Goal: Register for event/course

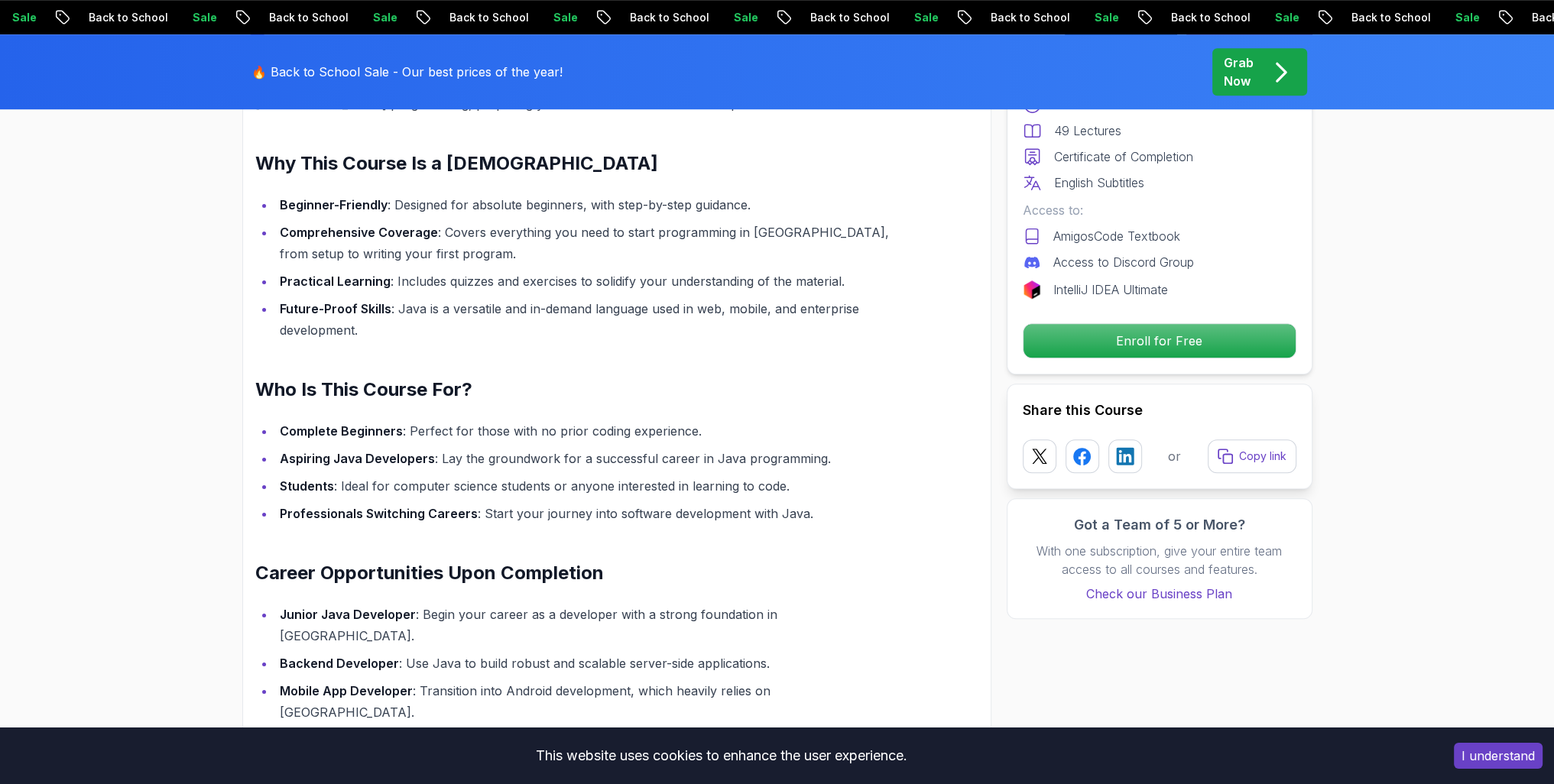
scroll to position [1375, 0]
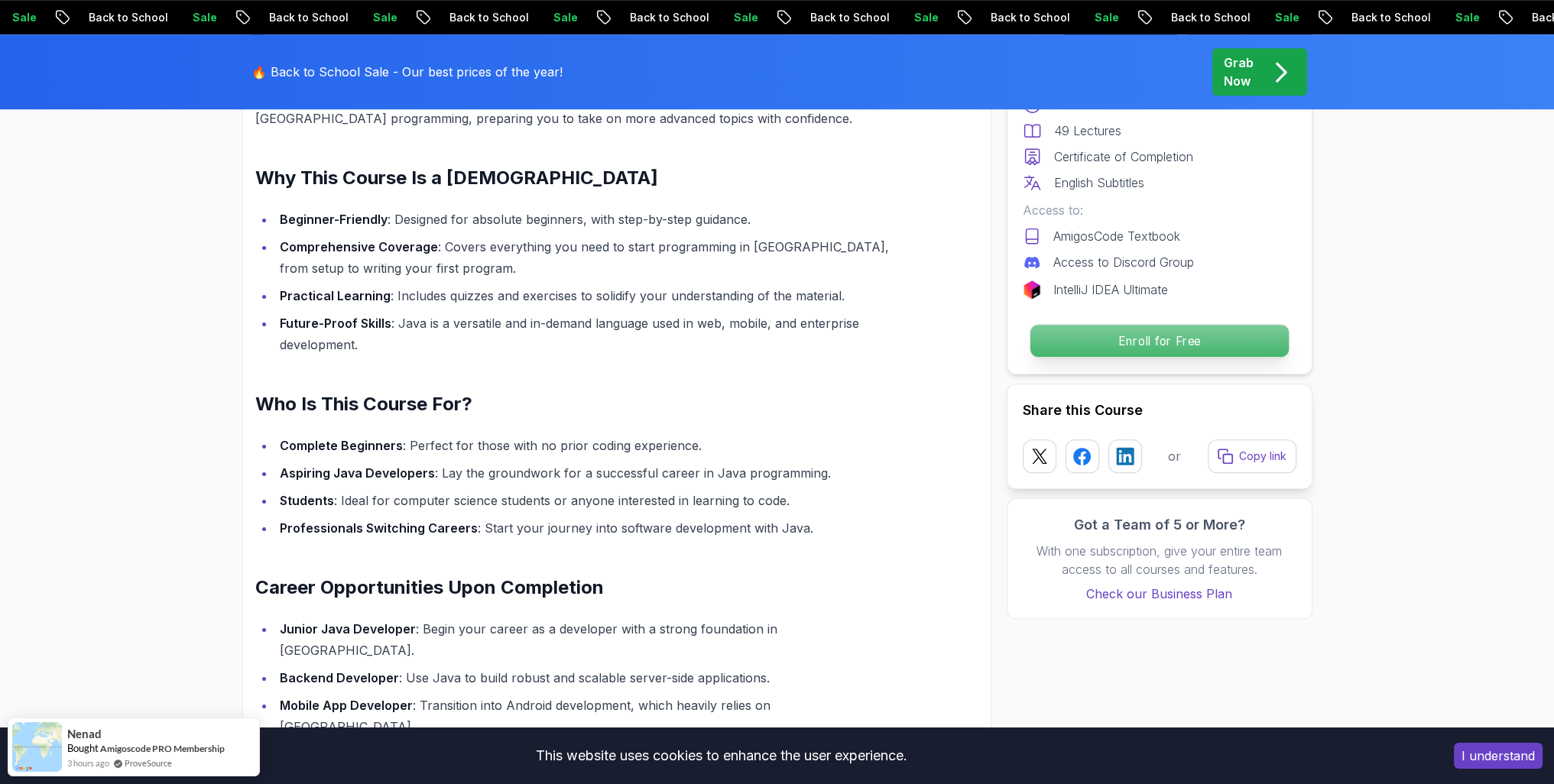
click at [1179, 347] on p "Enroll for Free" at bounding box center [1159, 341] width 259 height 32
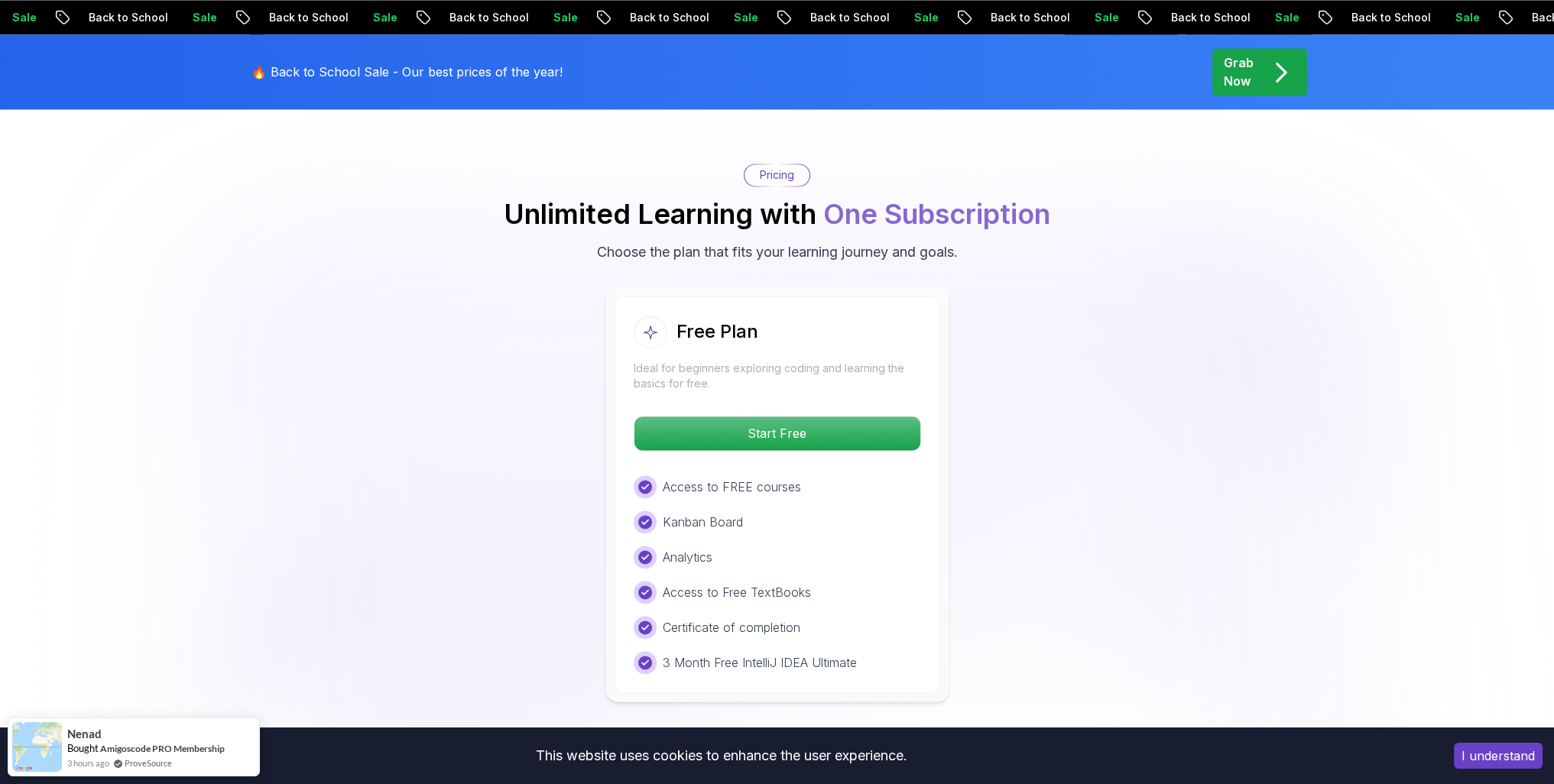
scroll to position [3043, 0]
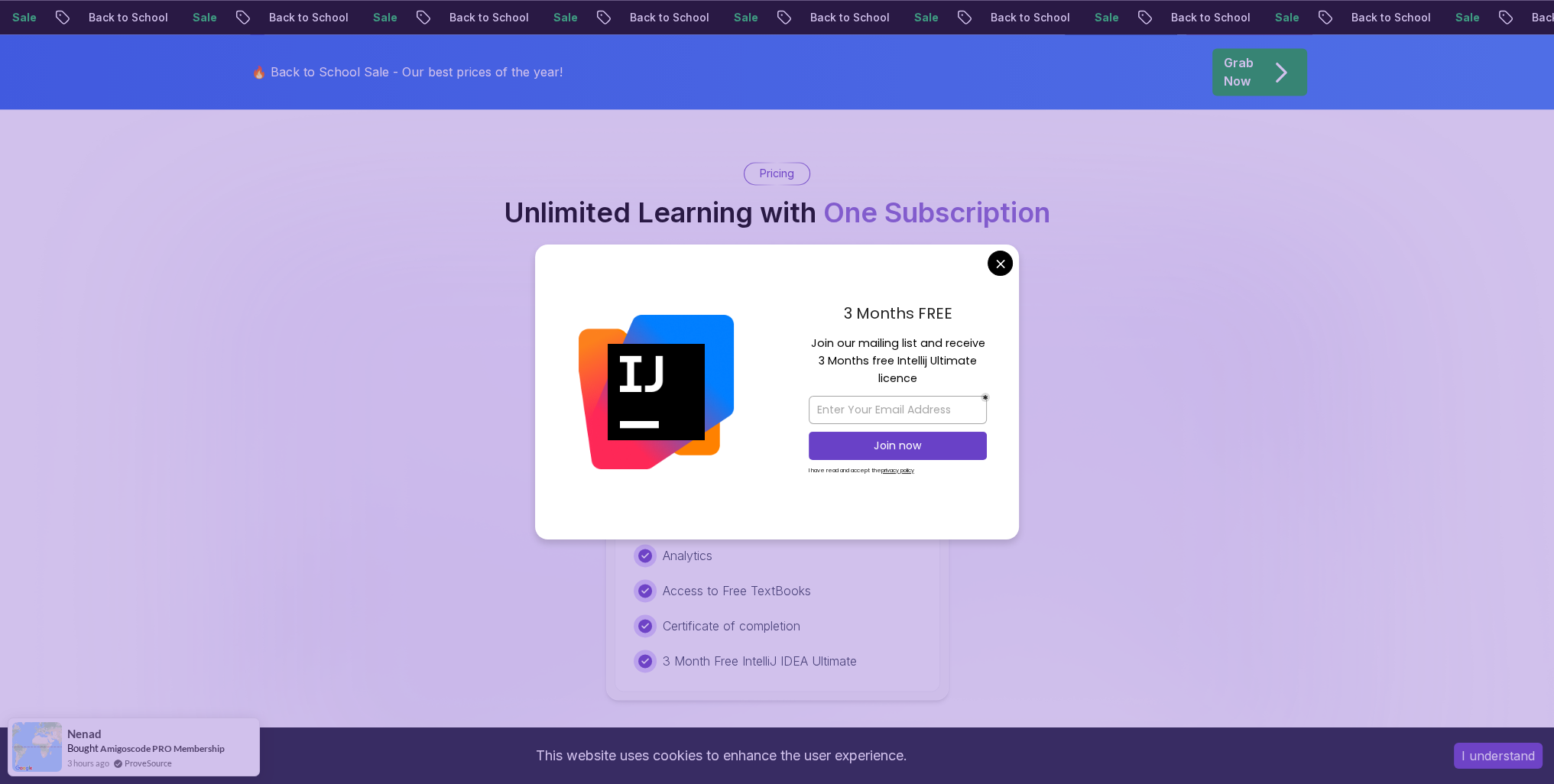
click at [1000, 272] on body "Sale Back to School Sale Back to School Sale Back to School Sale Back to School…" at bounding box center [777, 470] width 1554 height 7028
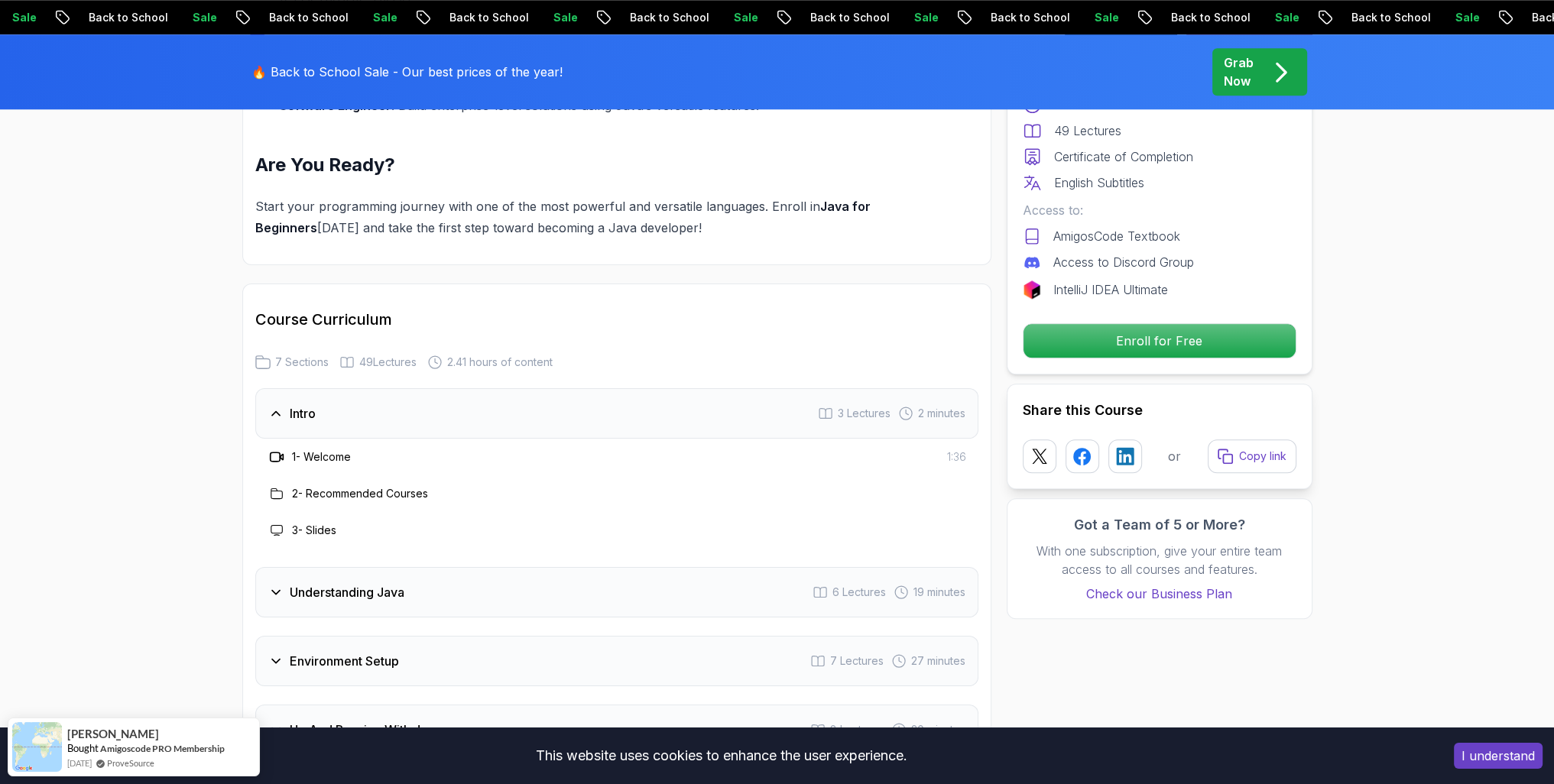
scroll to position [1974, 0]
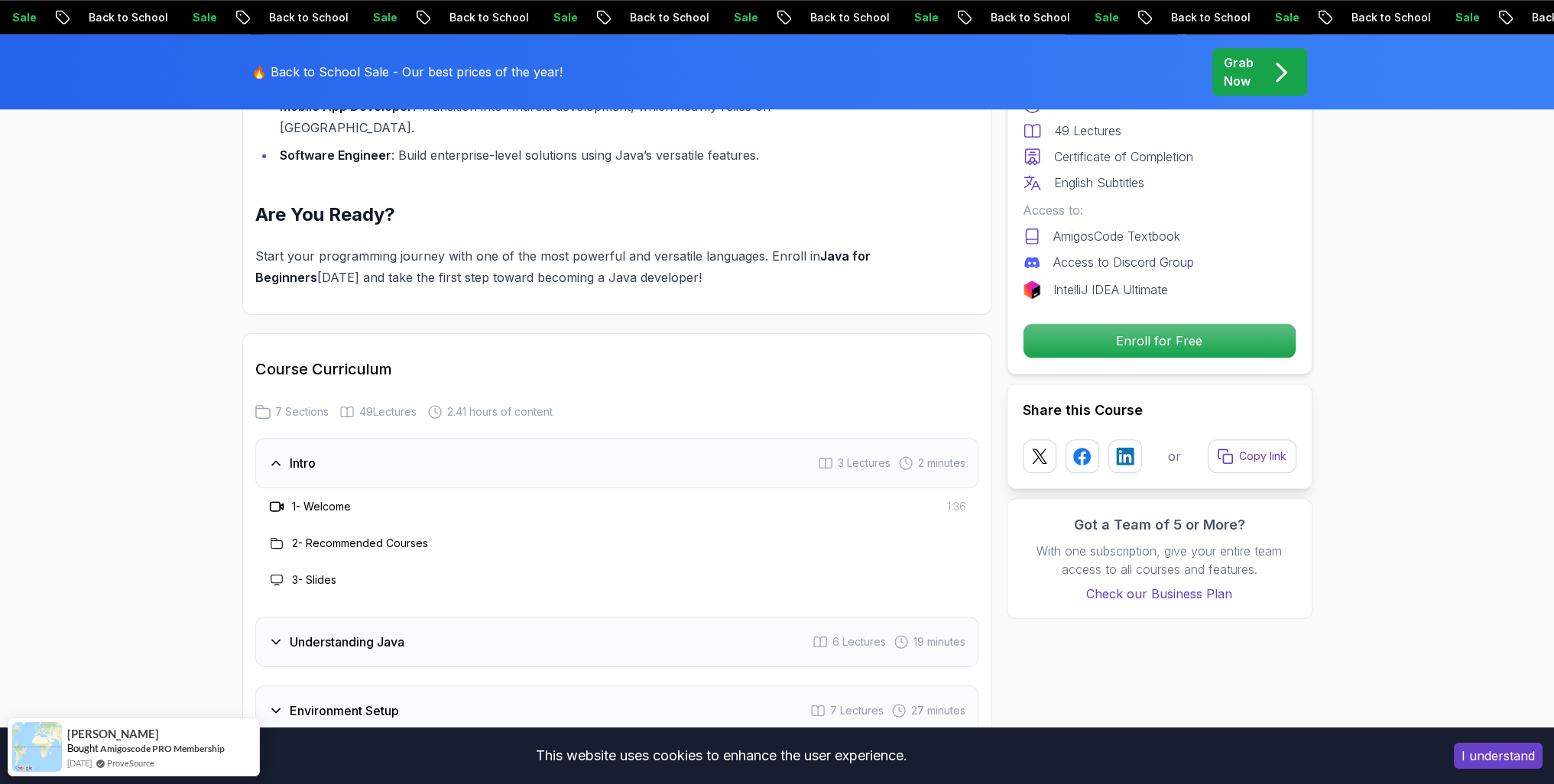
click at [318, 499] on h3 "1 - Welcome" at bounding box center [321, 507] width 59 height 15
click at [265, 488] on div "1 - Welcome 1:36" at bounding box center [616, 506] width 723 height 37
click at [267, 497] on div at bounding box center [276, 507] width 19 height 19
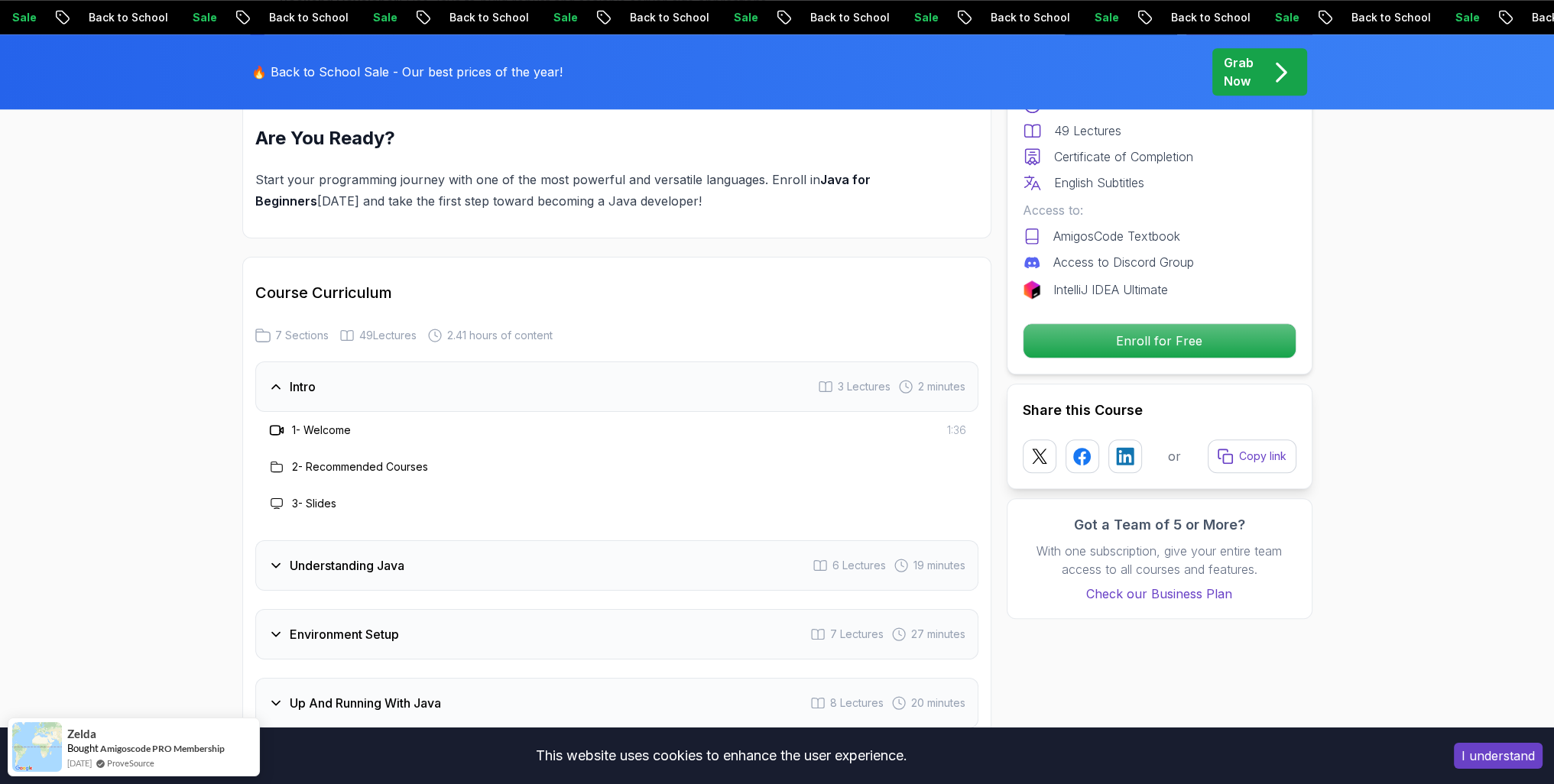
click at [326, 540] on div "Understanding Java 6 Lectures 19 minutes" at bounding box center [616, 566] width 723 height 51
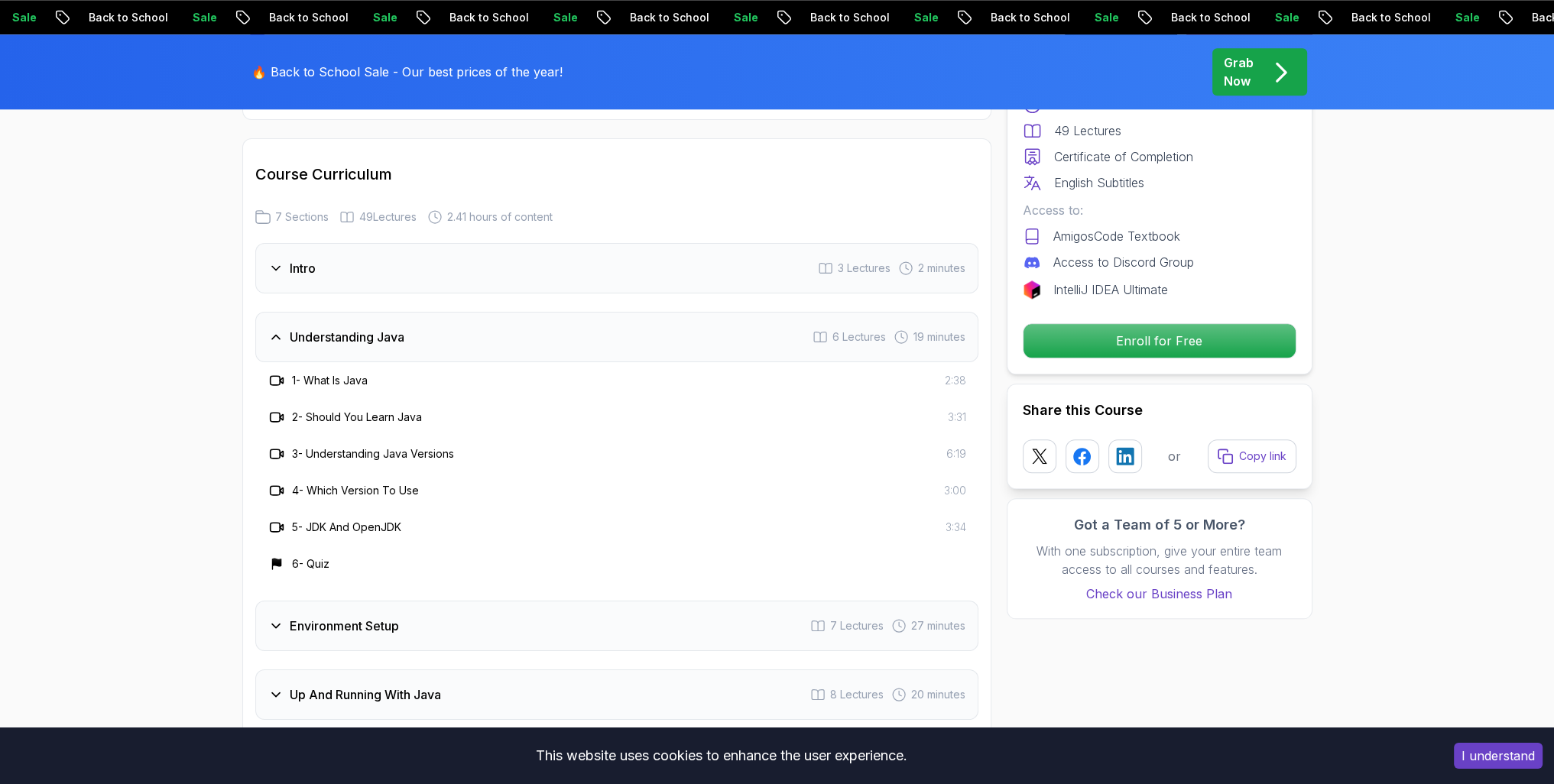
scroll to position [2203, 0]
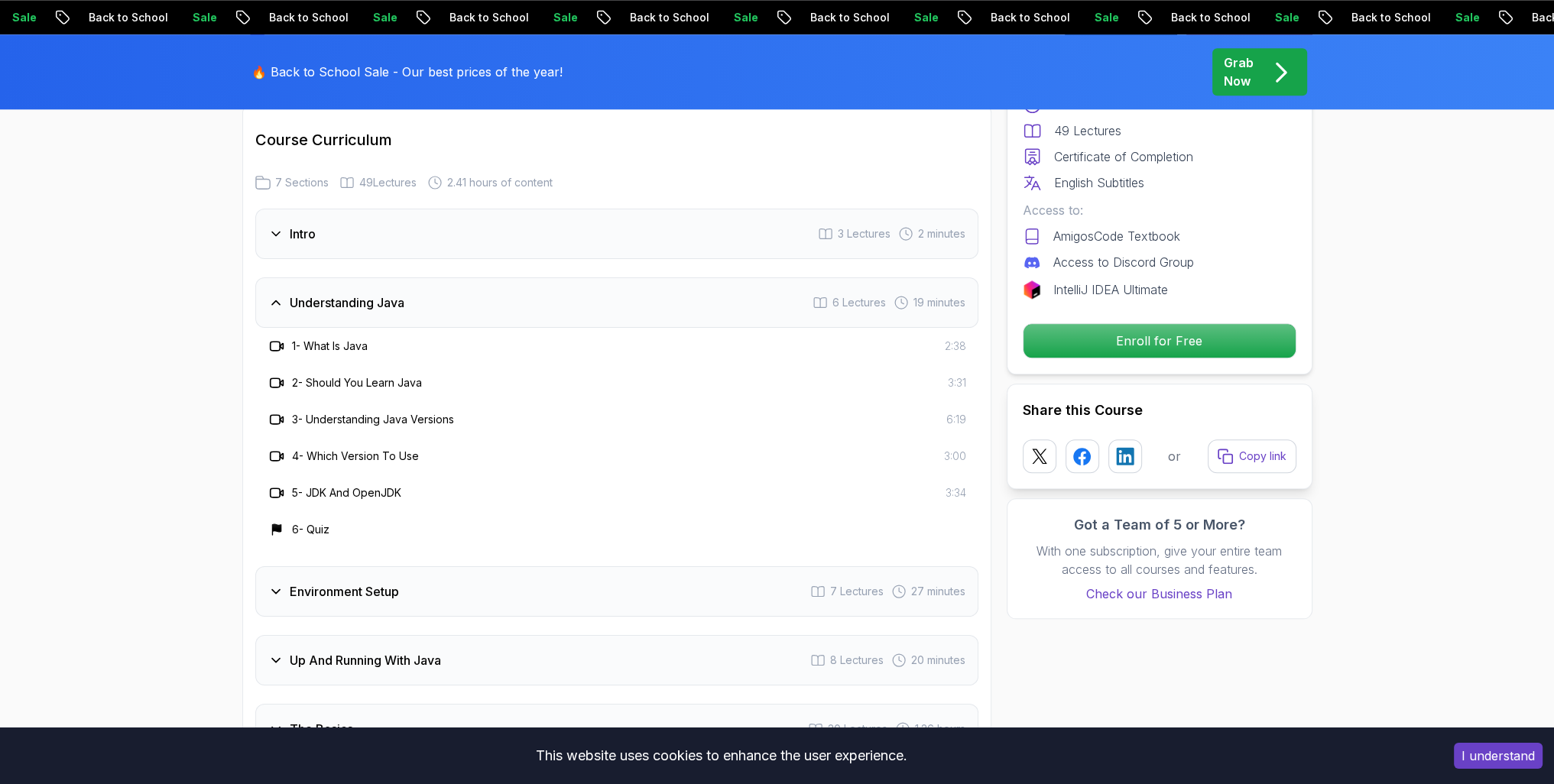
click at [371, 582] on h3 "Environment Setup" at bounding box center [344, 591] width 110 height 19
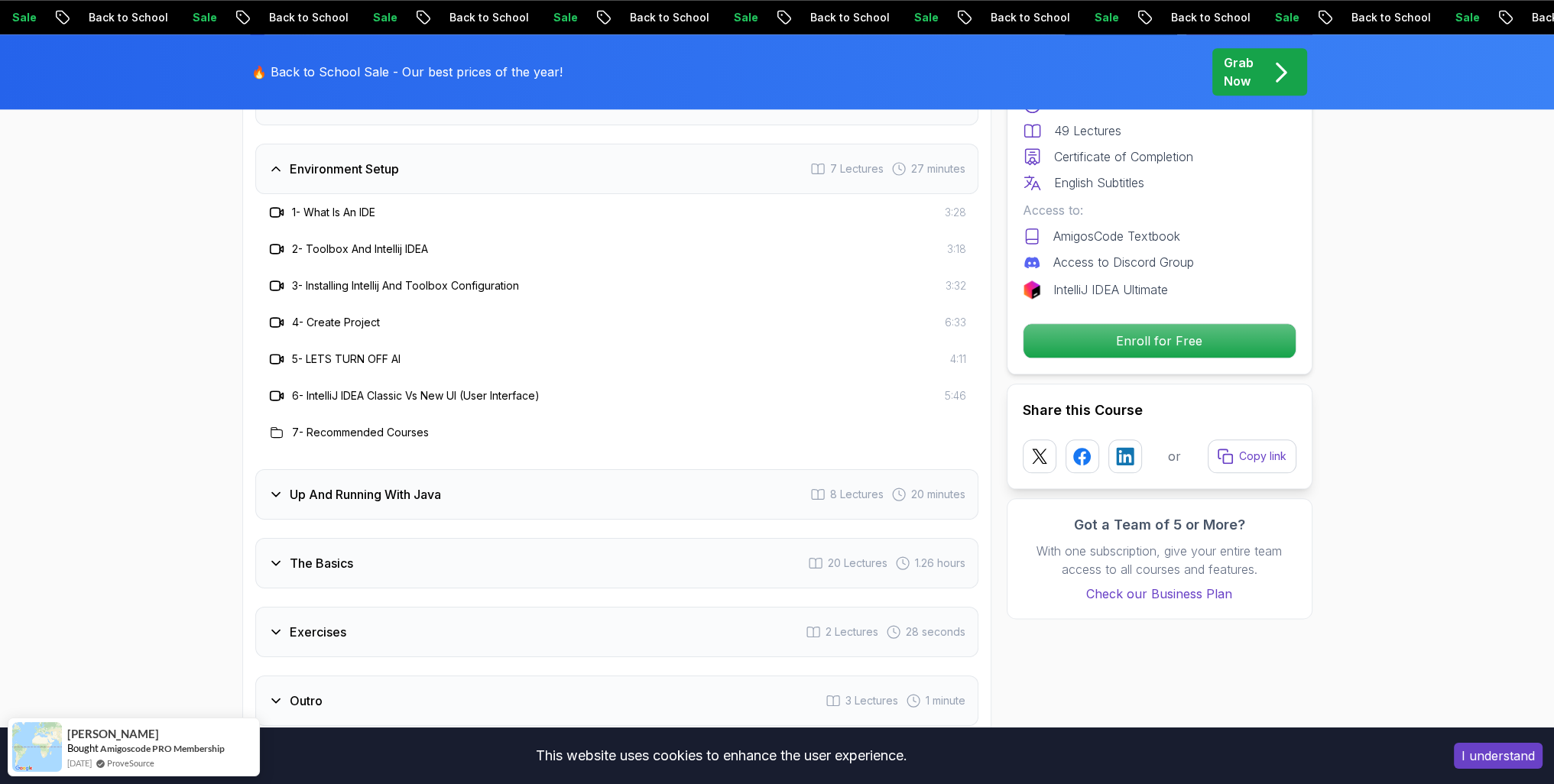
scroll to position [2433, 0]
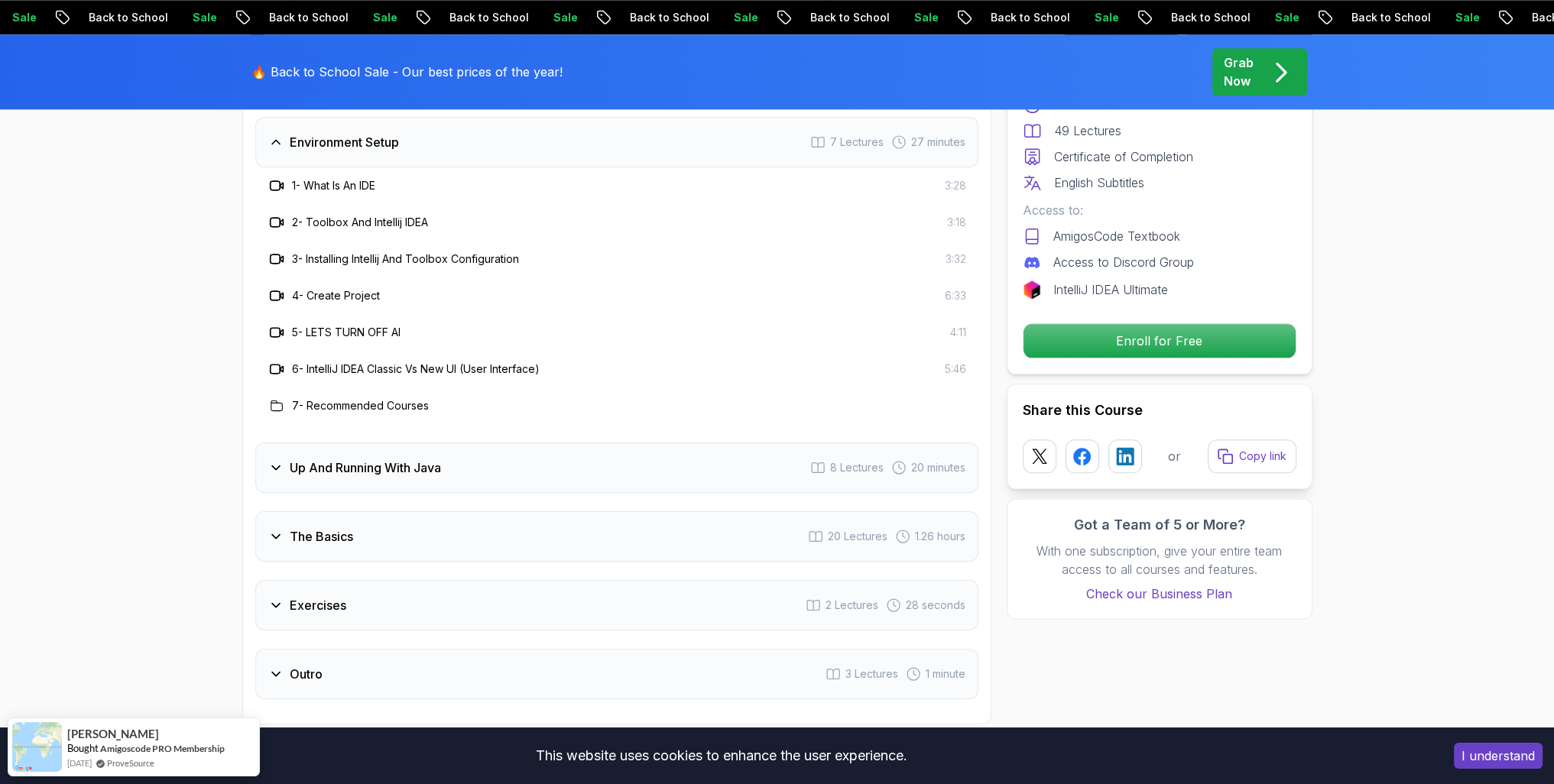
click at [407, 458] on h3 "Up And Running With Java" at bounding box center [365, 467] width 151 height 19
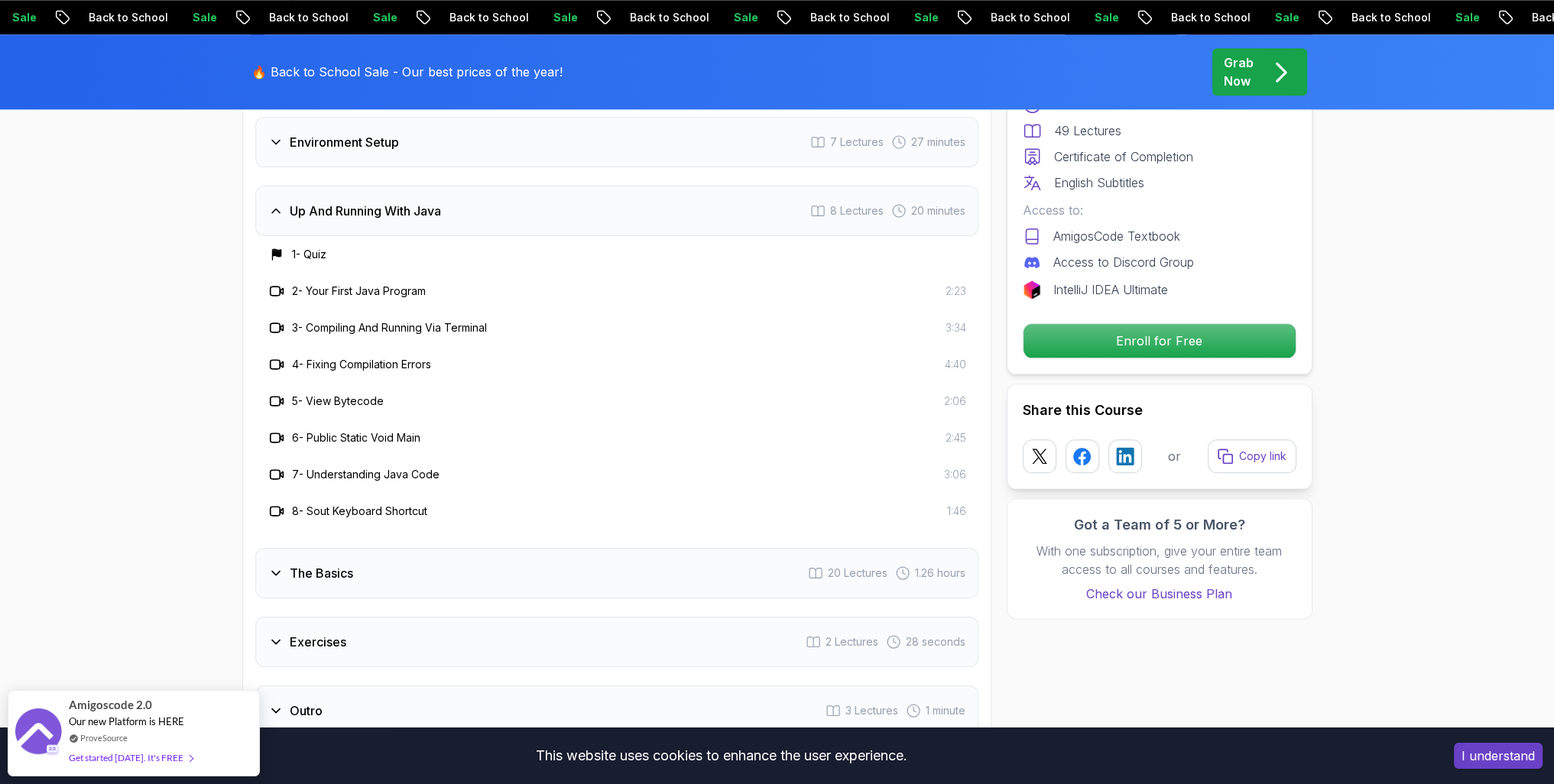
click at [282, 245] on div at bounding box center [276, 255] width 19 height 19
click at [353, 284] on h3 "2 - Your First Java Program" at bounding box center [359, 291] width 134 height 15
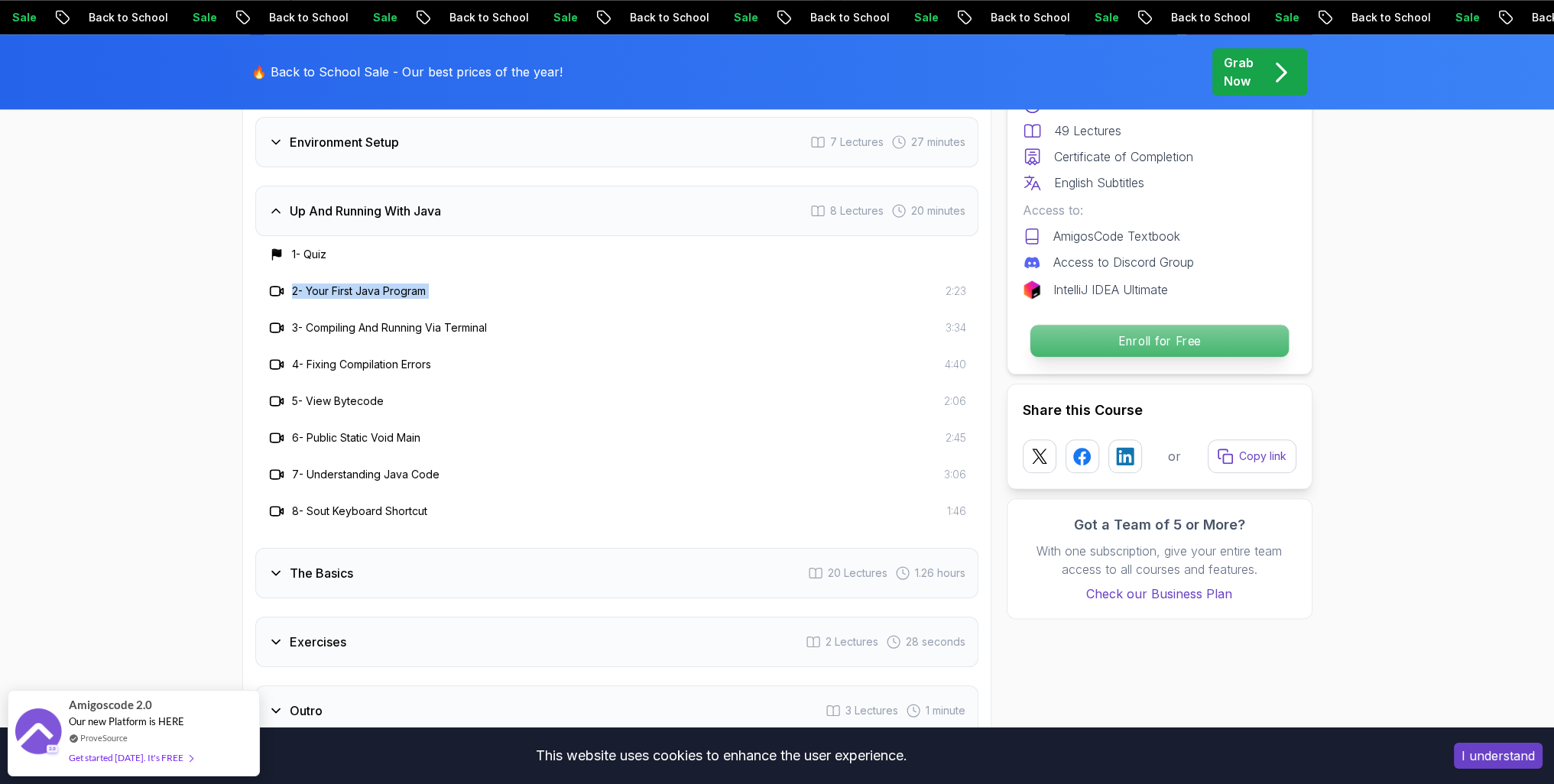
click at [1233, 340] on p "Enroll for Free" at bounding box center [1159, 341] width 259 height 32
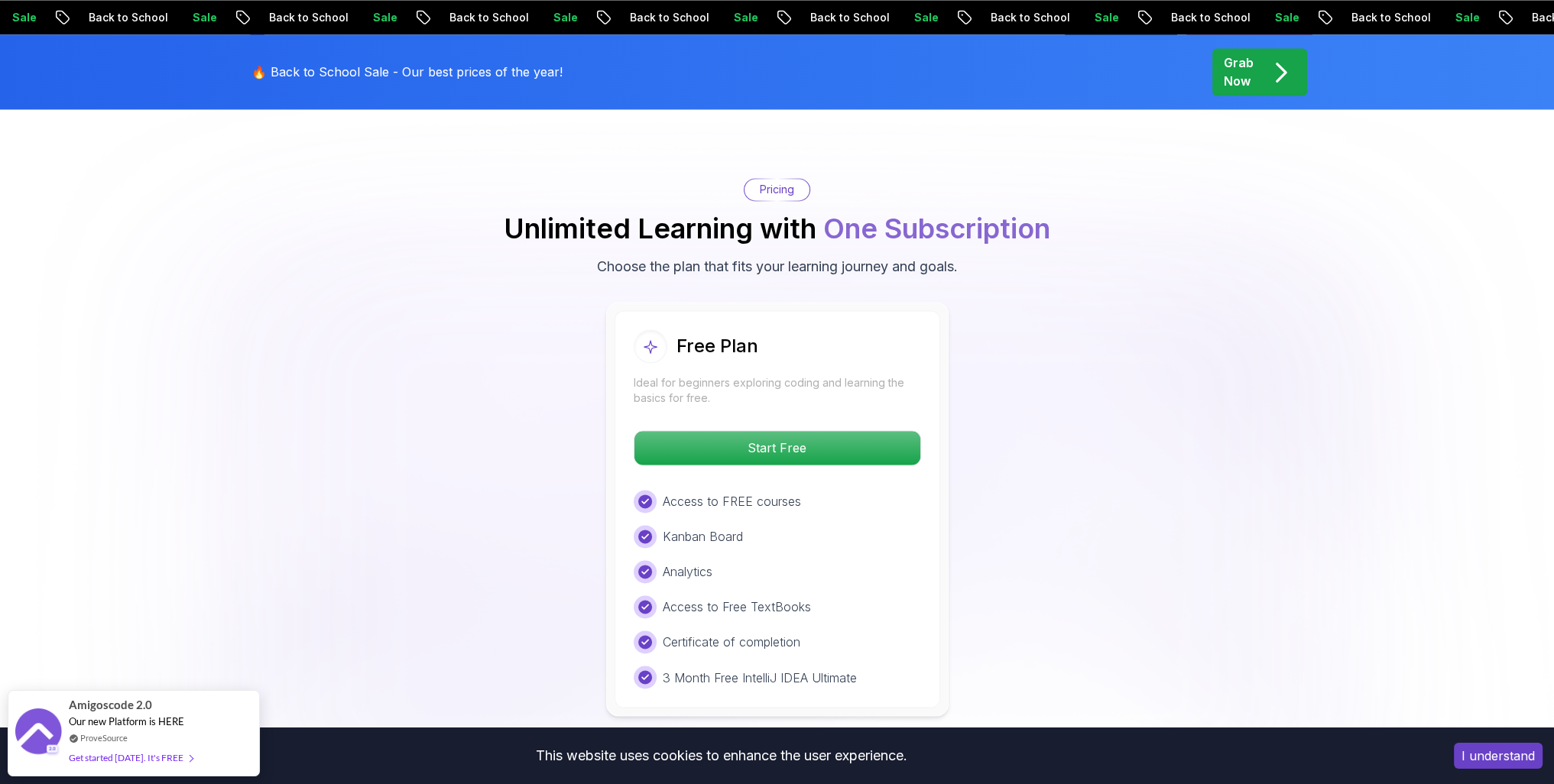
scroll to position [3227, 0]
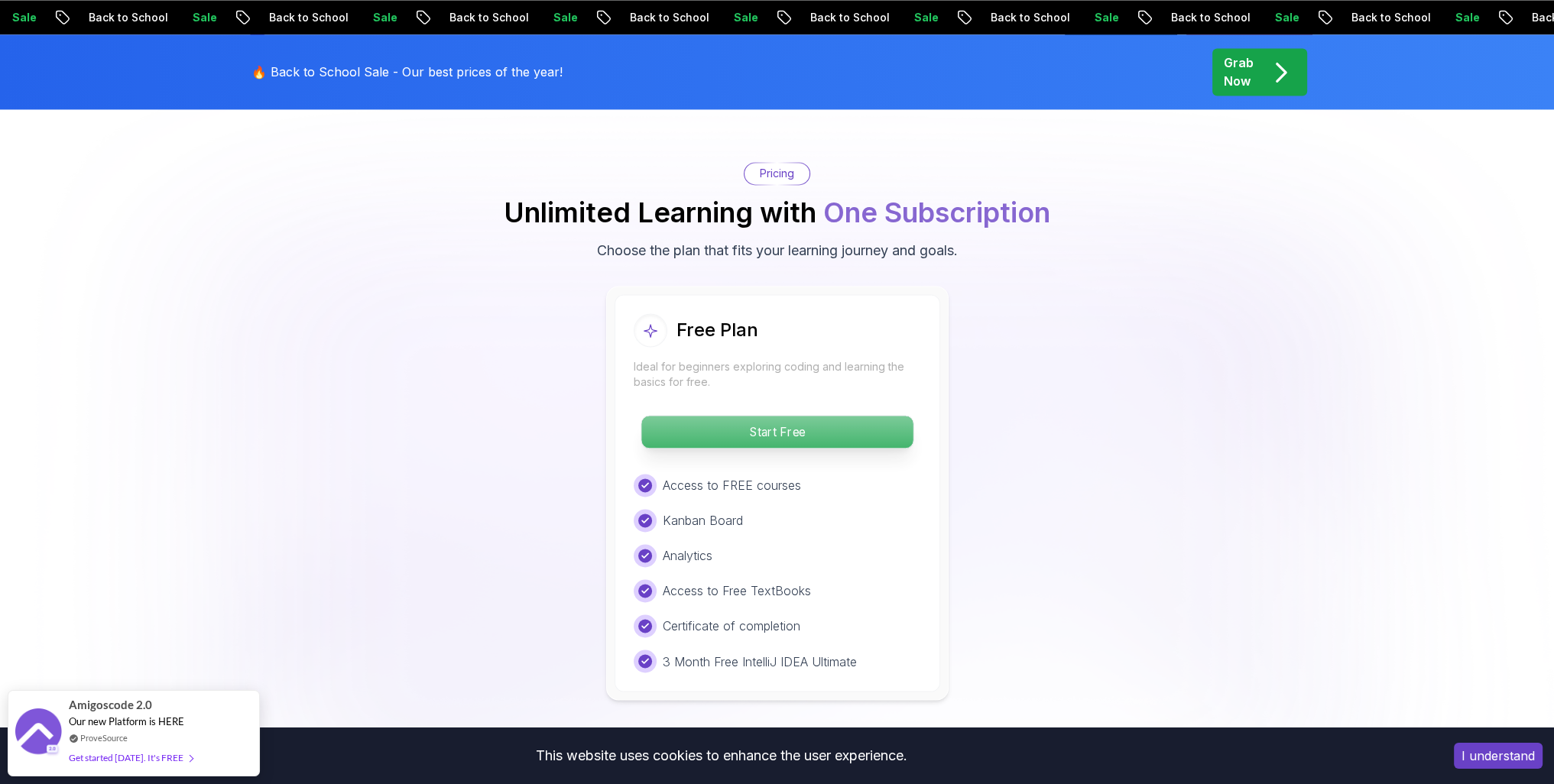
click at [696, 416] on p "Start Free" at bounding box center [777, 432] width 272 height 32
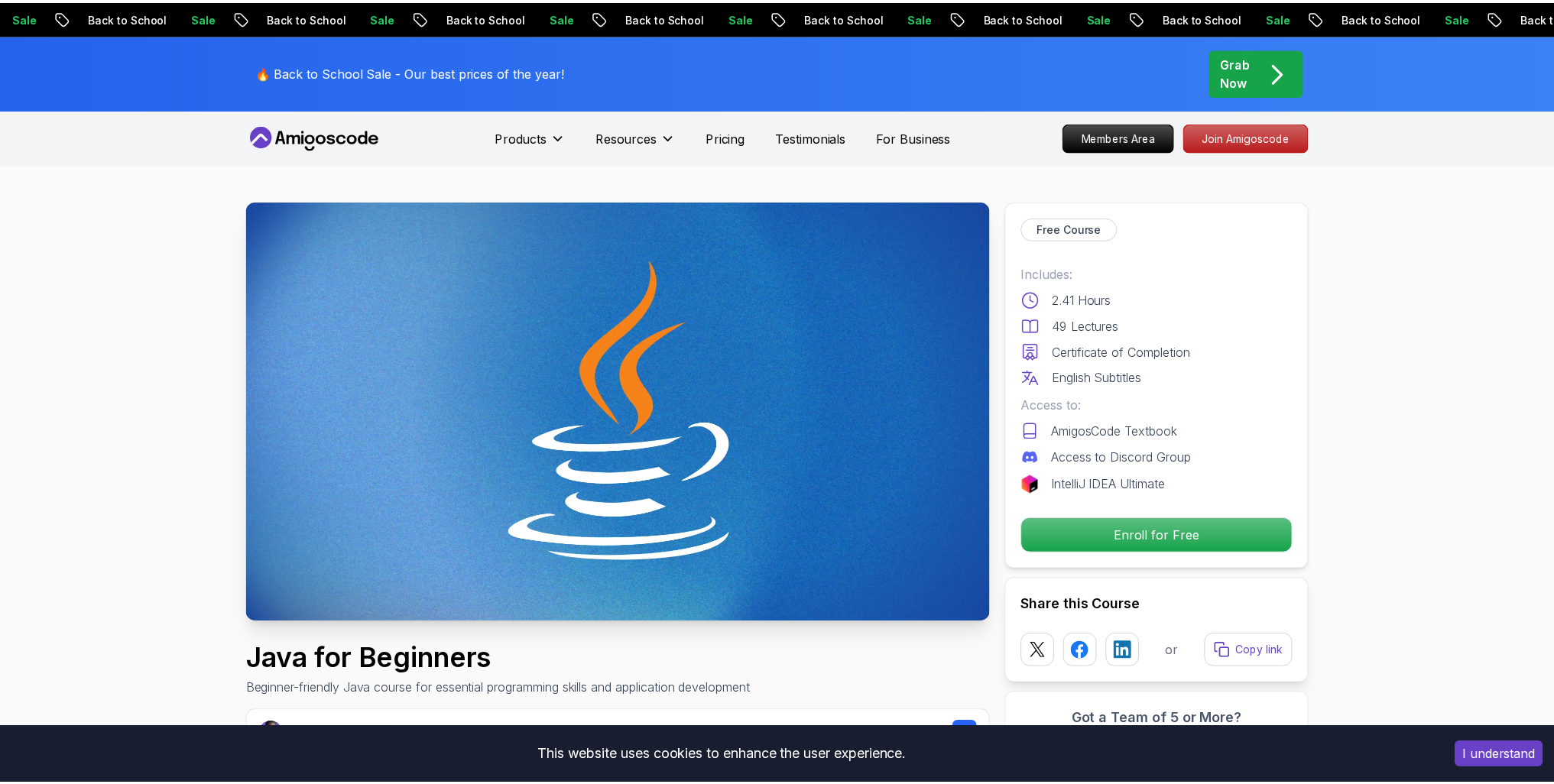
scroll to position [14, 0]
